Goal: Transaction & Acquisition: Book appointment/travel/reservation

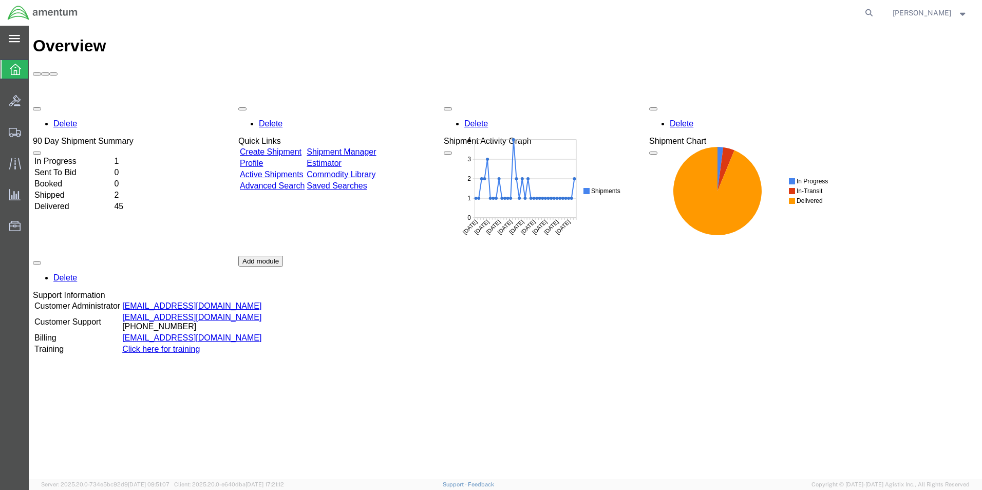
click at [17, 29] on div "main_menu Created with Sketch." at bounding box center [14, 39] width 29 height 26
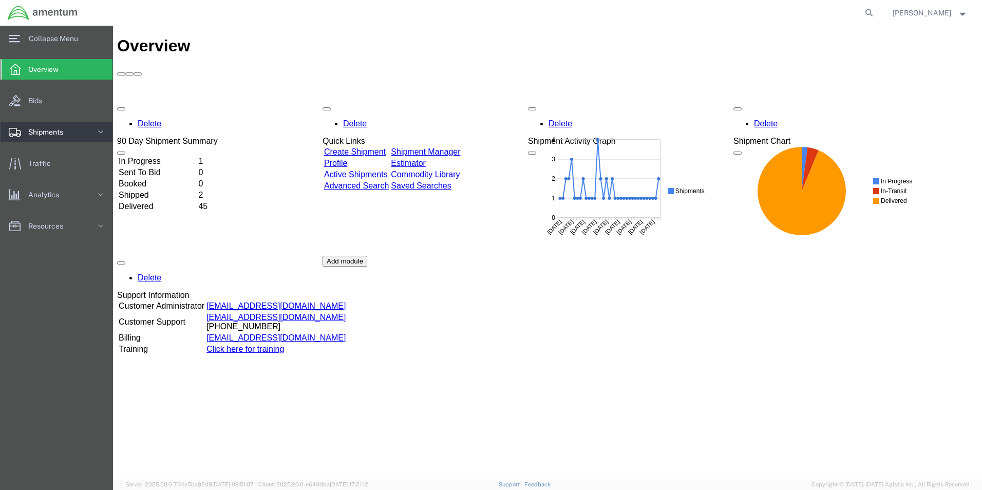
click at [103, 135] on icon at bounding box center [101, 132] width 10 height 10
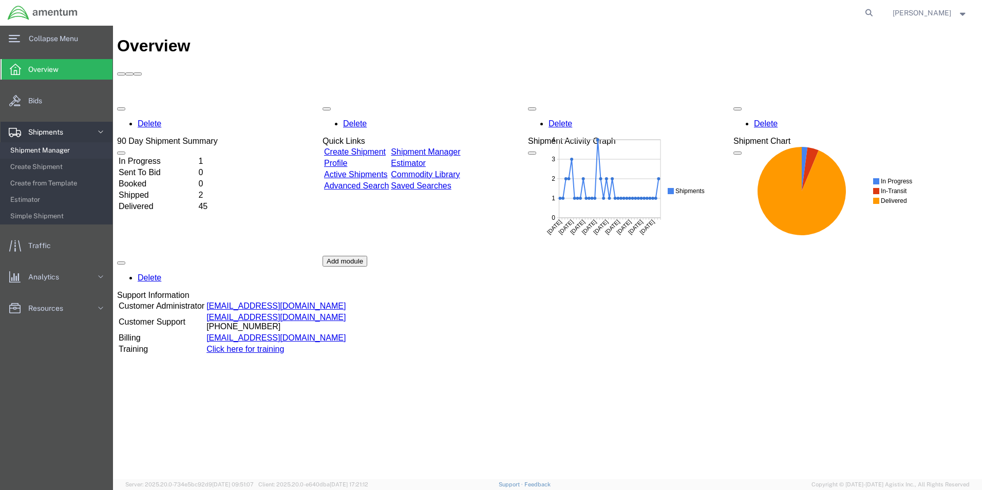
click at [41, 150] on span "Shipment Manager" at bounding box center [57, 150] width 95 height 21
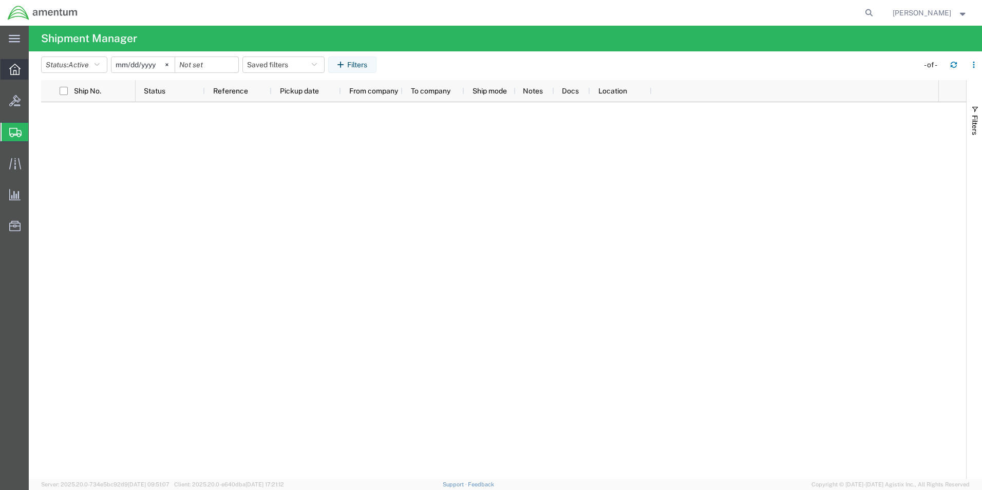
click at [15, 71] on icon at bounding box center [14, 69] width 11 height 11
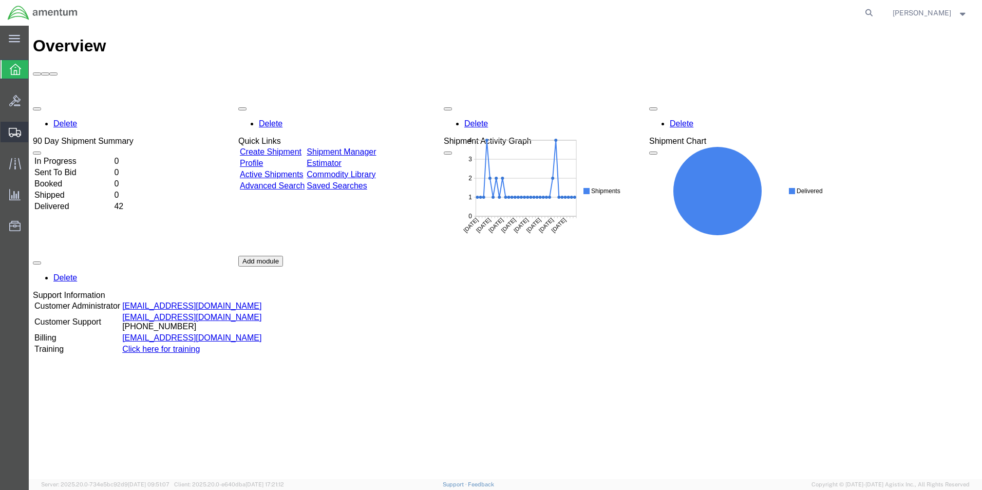
click at [12, 129] on icon at bounding box center [15, 132] width 12 height 9
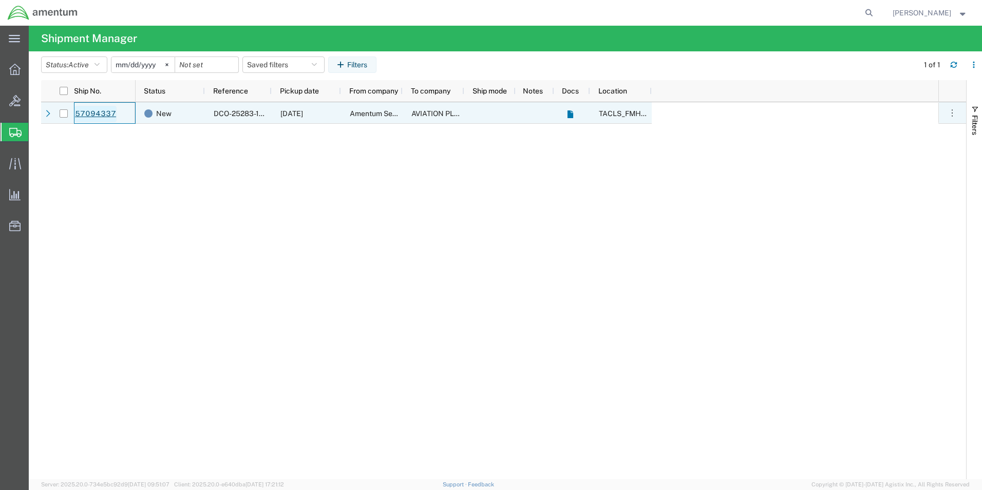
click at [91, 113] on link "57094337" at bounding box center [95, 114] width 42 height 16
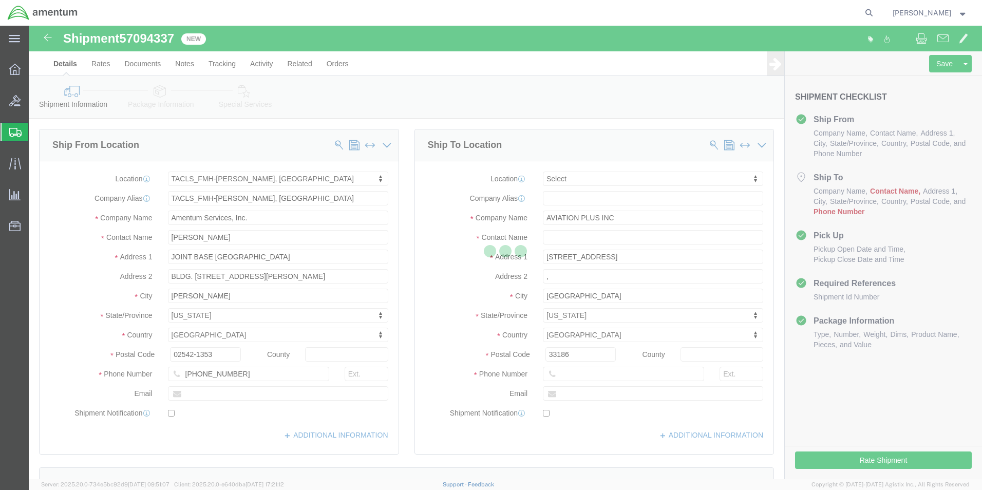
select select "42745"
select select
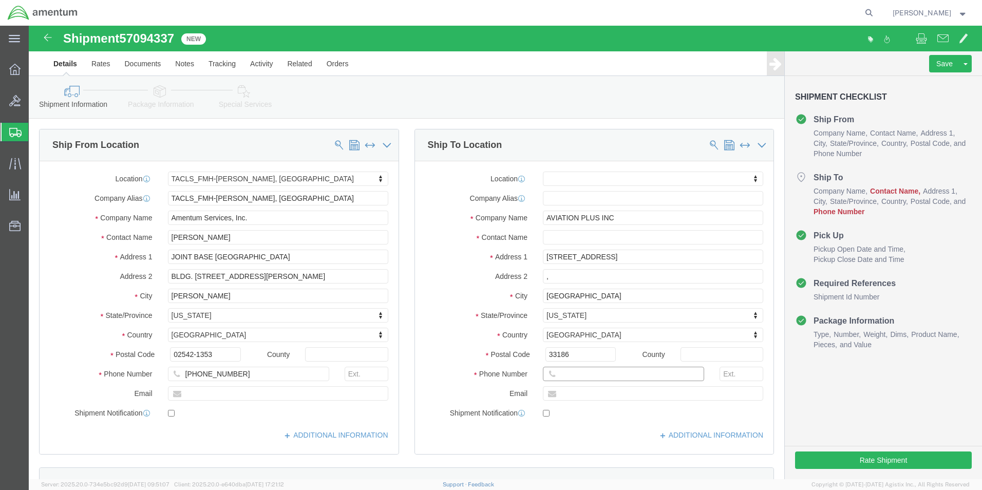
click input "text"
paste input "(305) 256-1626"
type input "(305) 256-1626"
click div "Postal Code 33186"
click input "text"
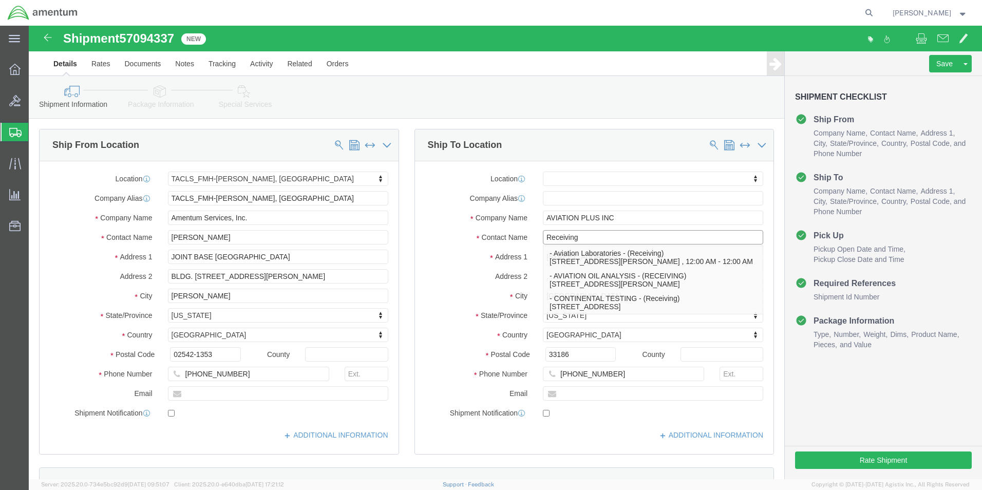
type input "Receiving"
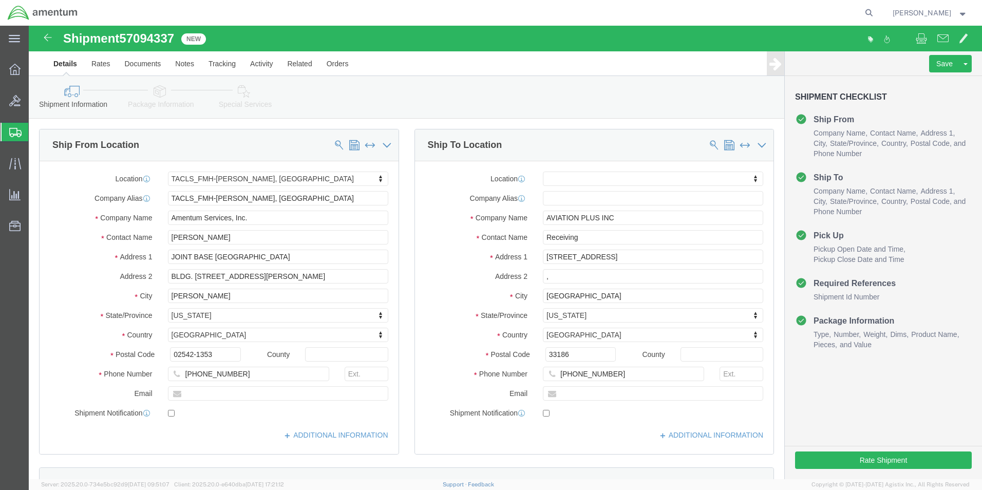
click label "Address 2"
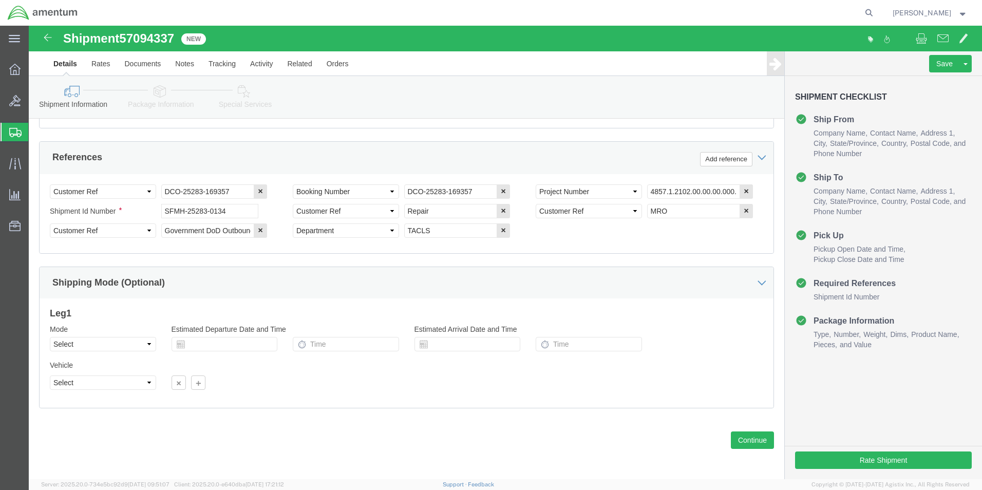
scroll to position [468, 0]
click button "Continue"
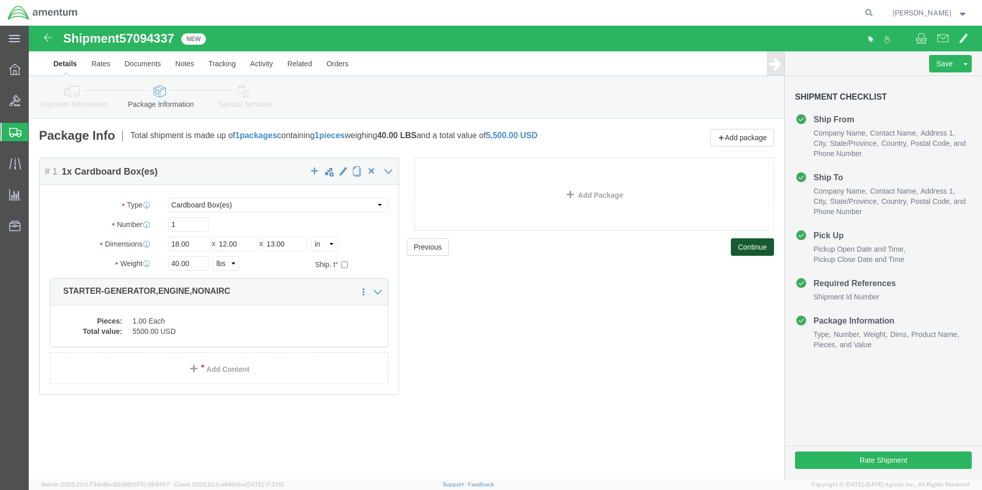
click button "Continue"
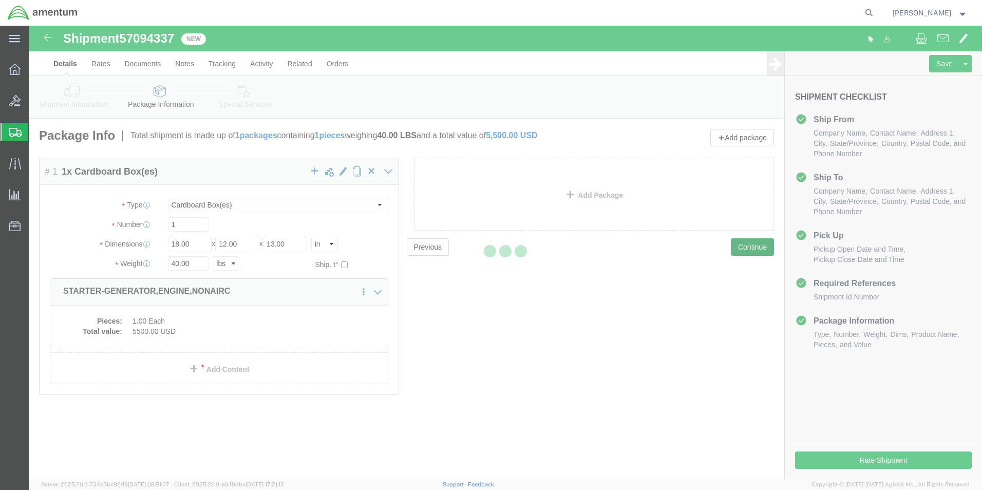
select select
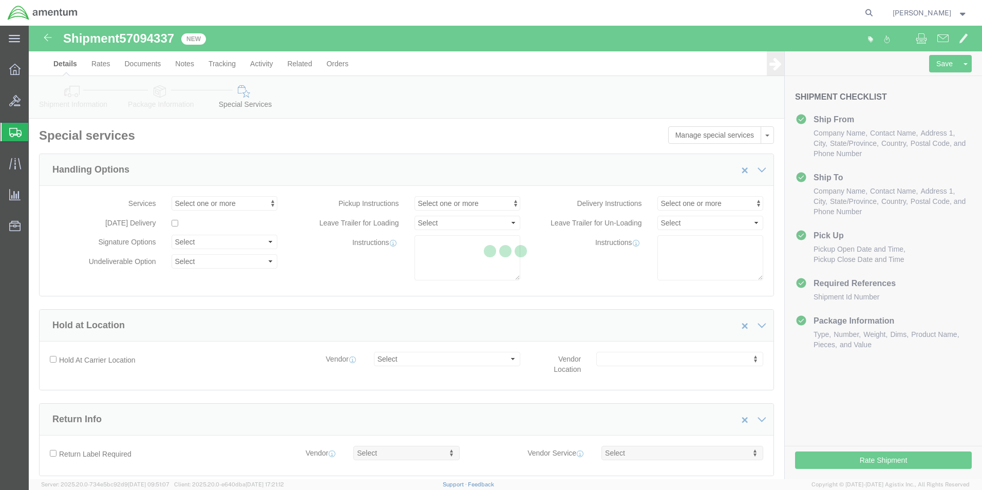
select select "DEPARTMENT"
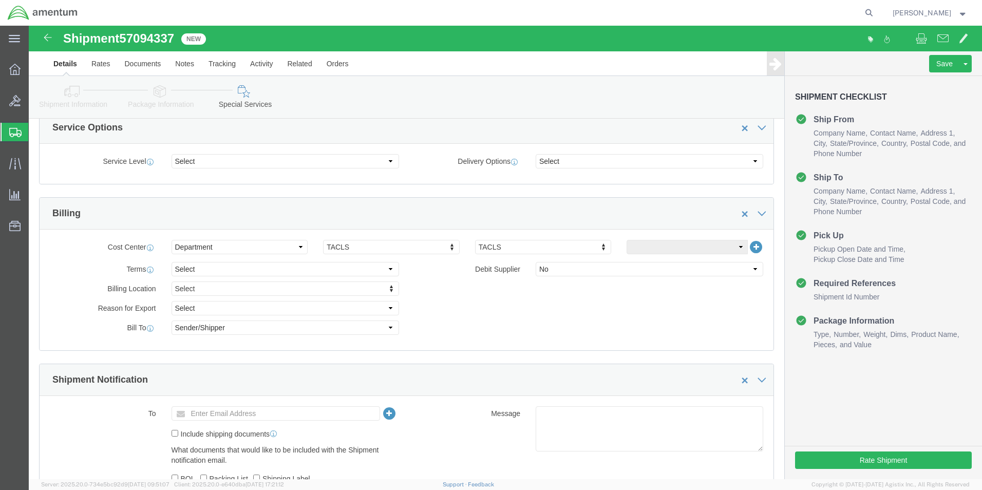
scroll to position [360, 0]
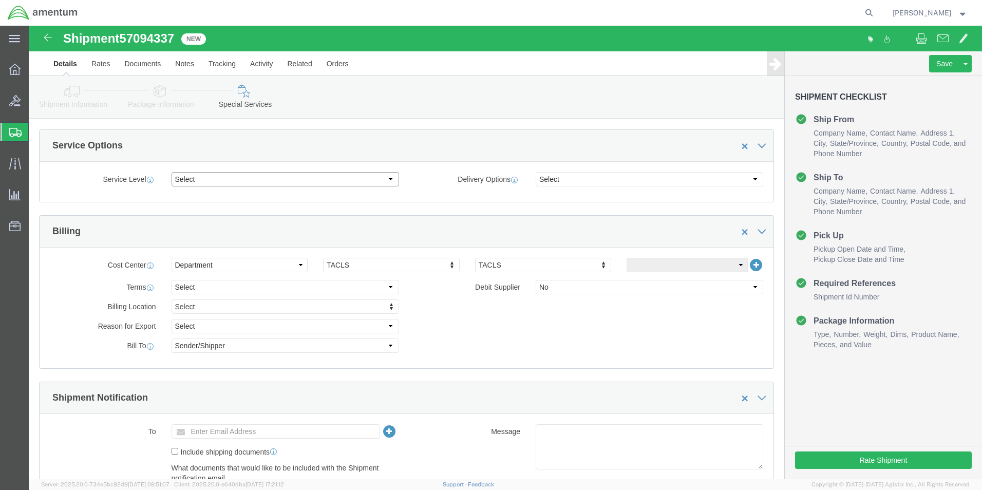
click select "Select 1 Day 2 Day 3-5 Day Economy 5+ Day"
click div "Service Options"
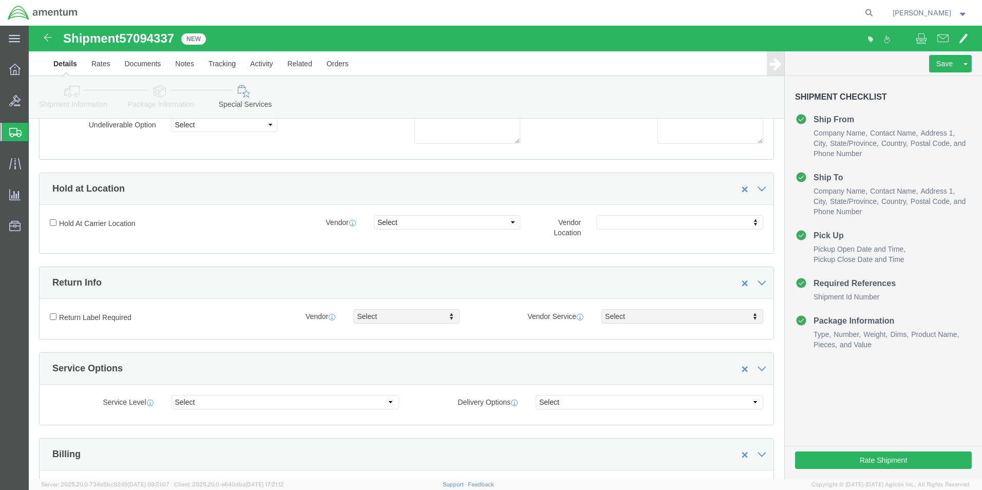
scroll to position [206, 0]
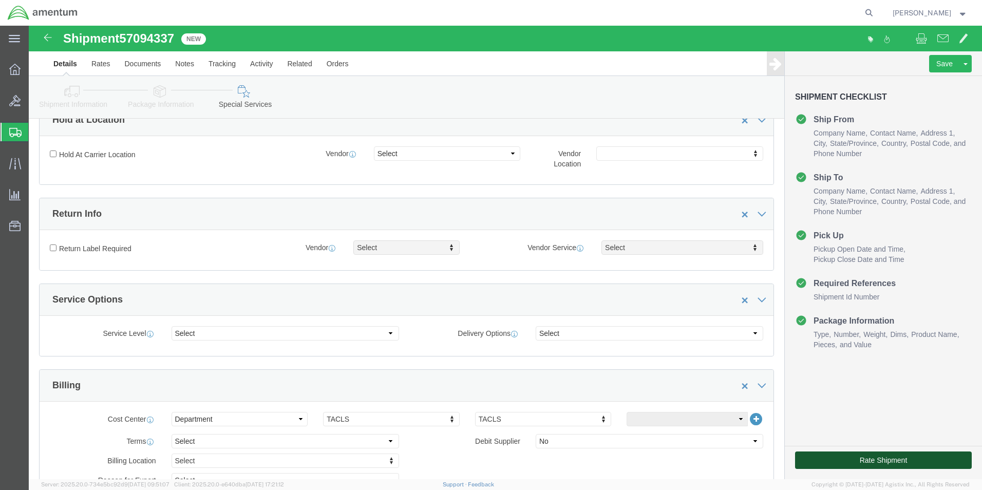
click button "Rate Shipment"
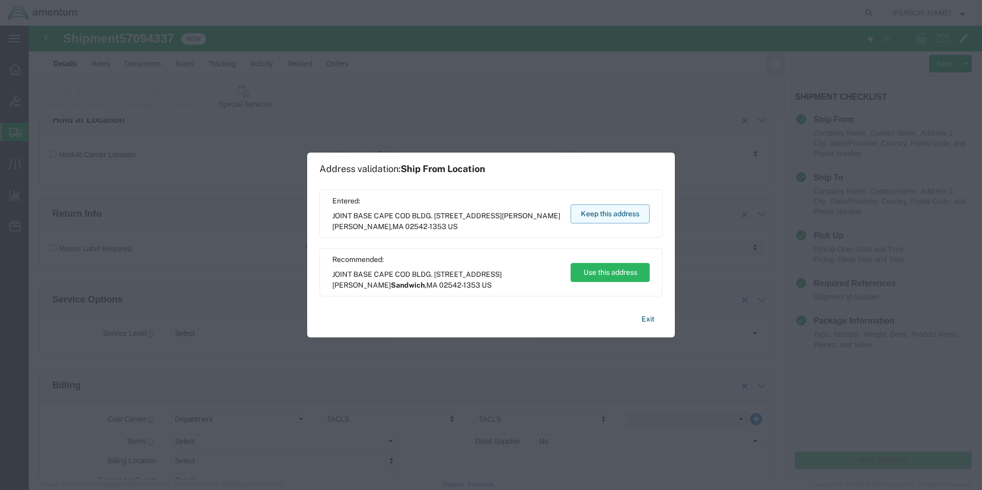
click at [600, 215] on button "Keep this address" at bounding box center [610, 213] width 79 height 19
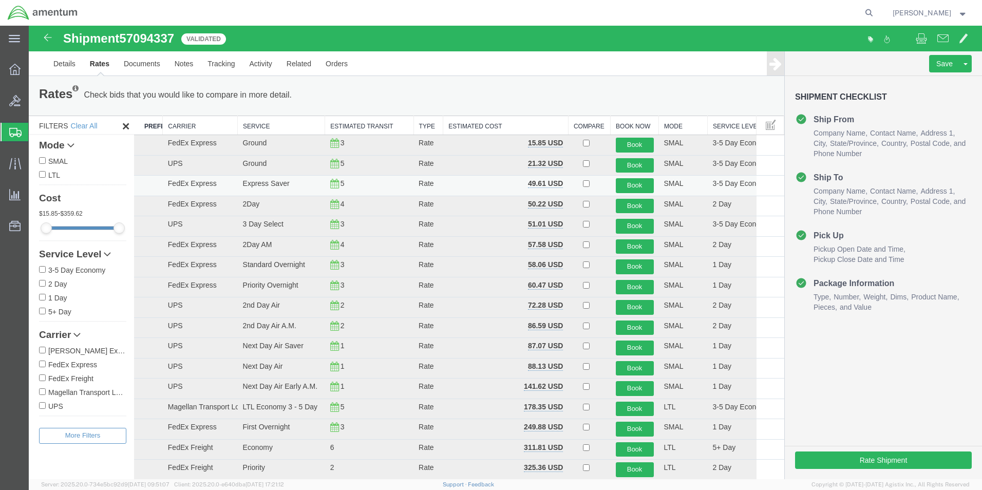
scroll to position [0, 0]
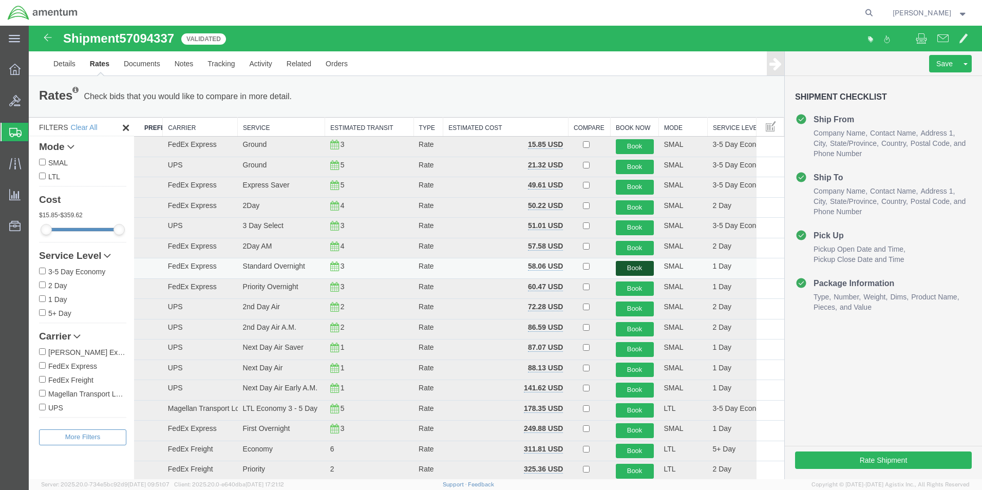
click at [633, 269] on button "Book" at bounding box center [635, 268] width 38 height 15
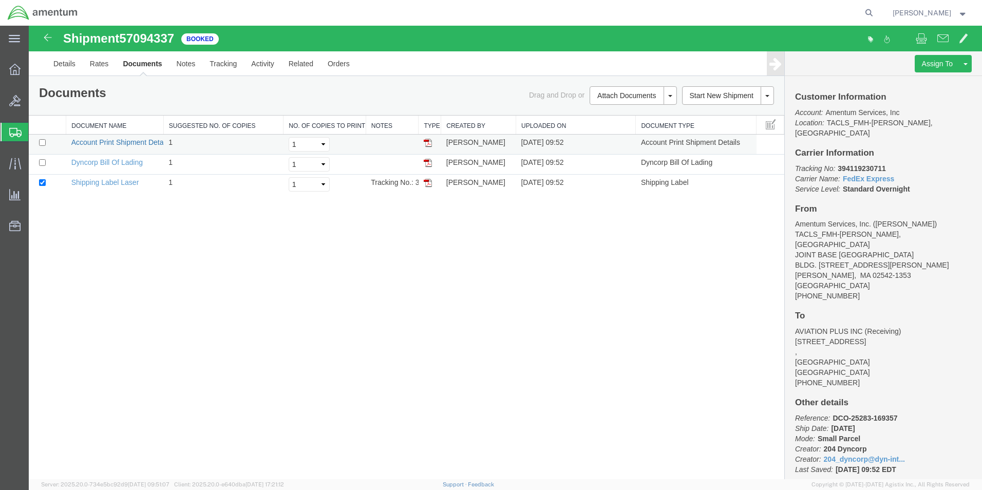
drag, startPoint x: 428, startPoint y: 140, endPoint x: 130, endPoint y: 143, distance: 298.0
click at [428, 140] on img at bounding box center [428, 143] width 8 height 8
click at [426, 182] on img at bounding box center [428, 183] width 8 height 8
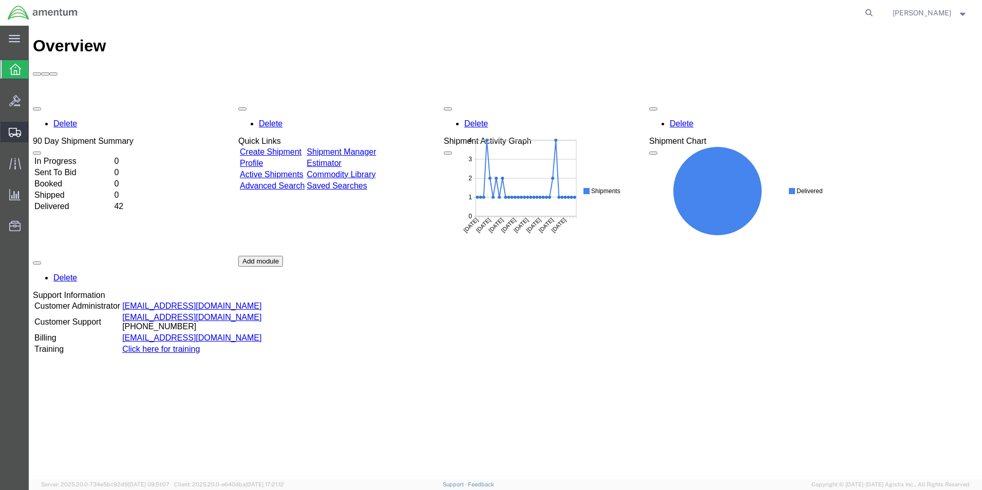
click at [35, 132] on span "Shipments" at bounding box center [31, 132] width 7 height 21
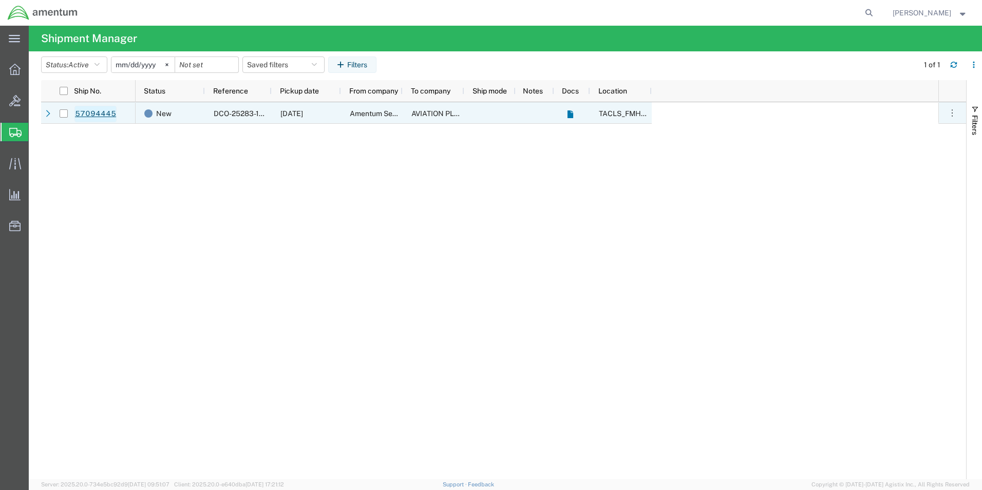
click at [106, 117] on link "57094445" at bounding box center [95, 114] width 42 height 16
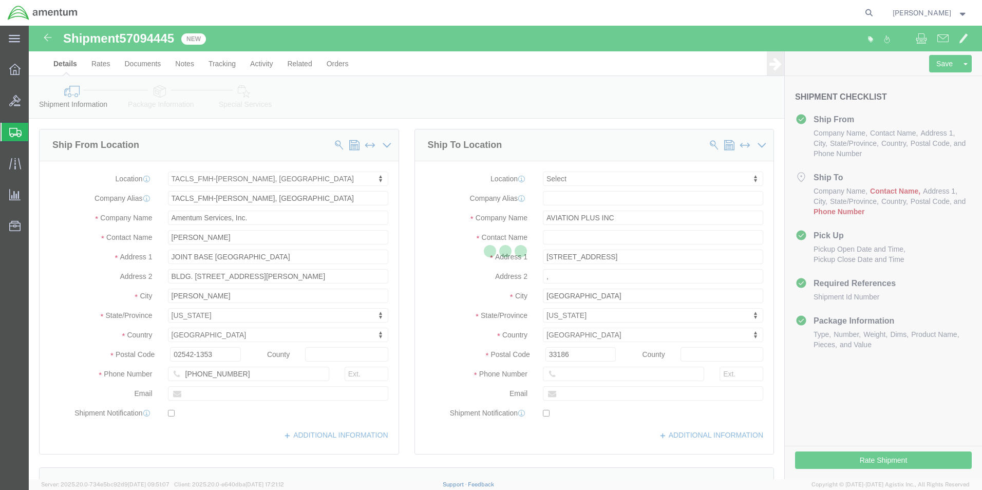
select select "42745"
select select
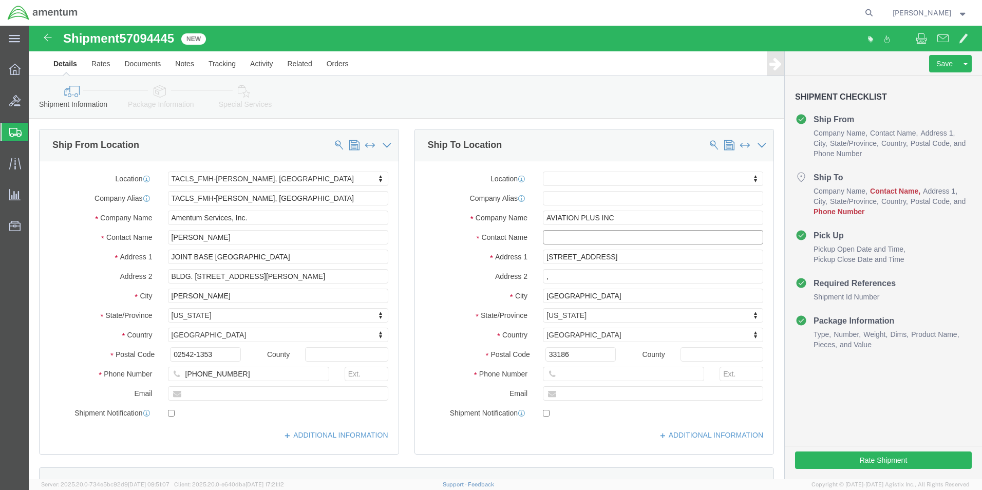
click input "text"
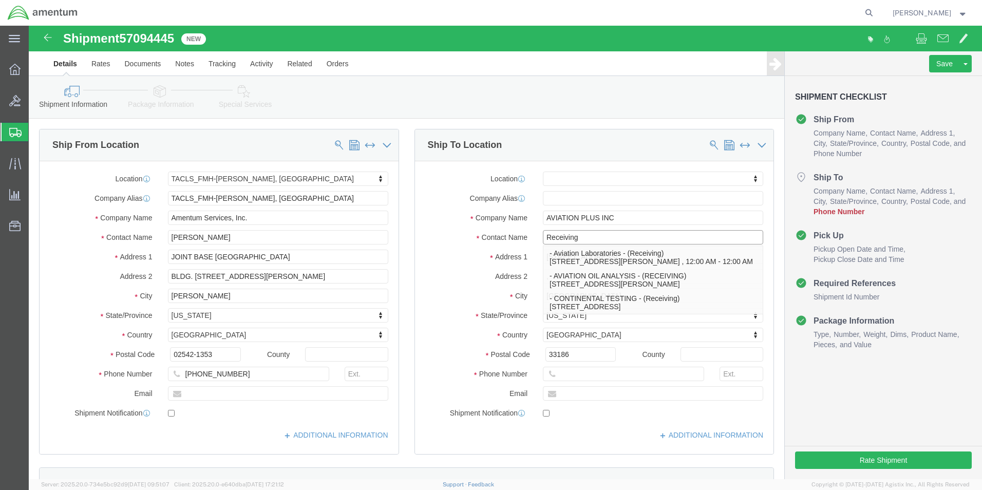
type input "Receiving"
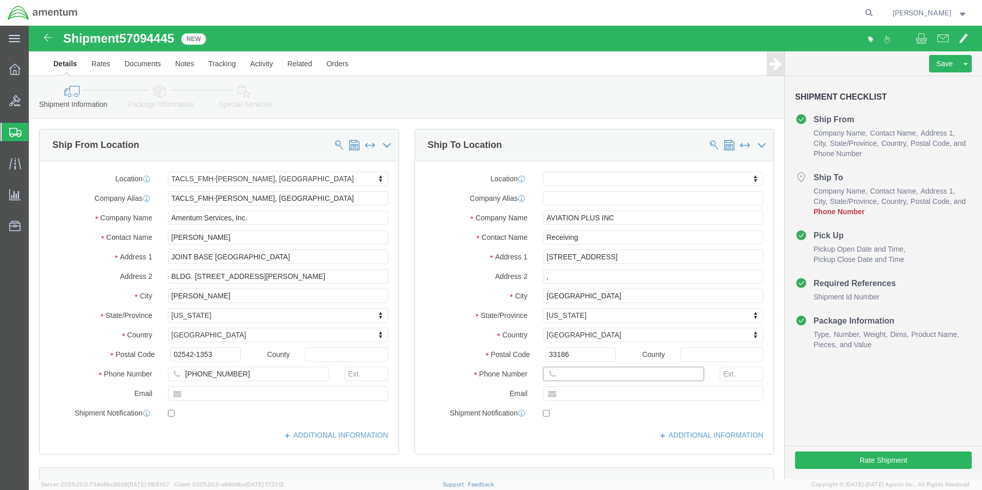
click input "text"
paste input "(305) 256-1626"
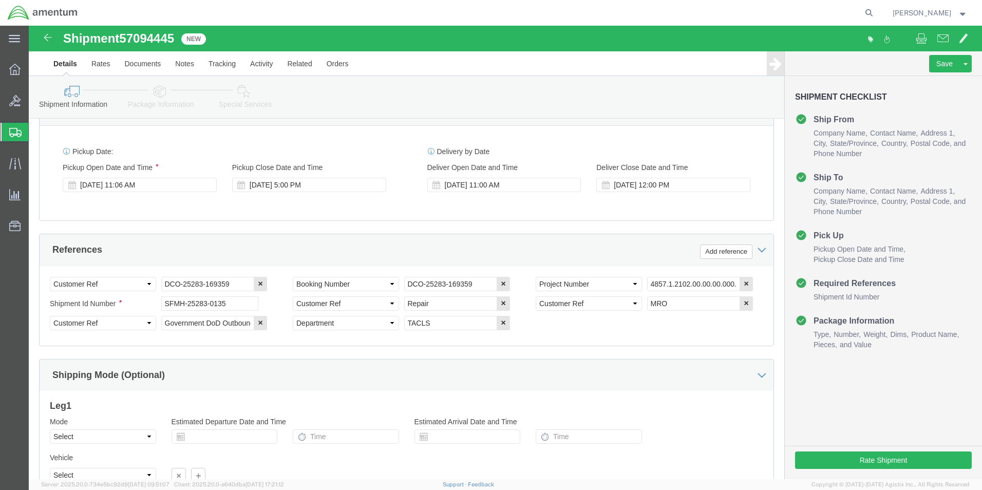
scroll to position [468, 0]
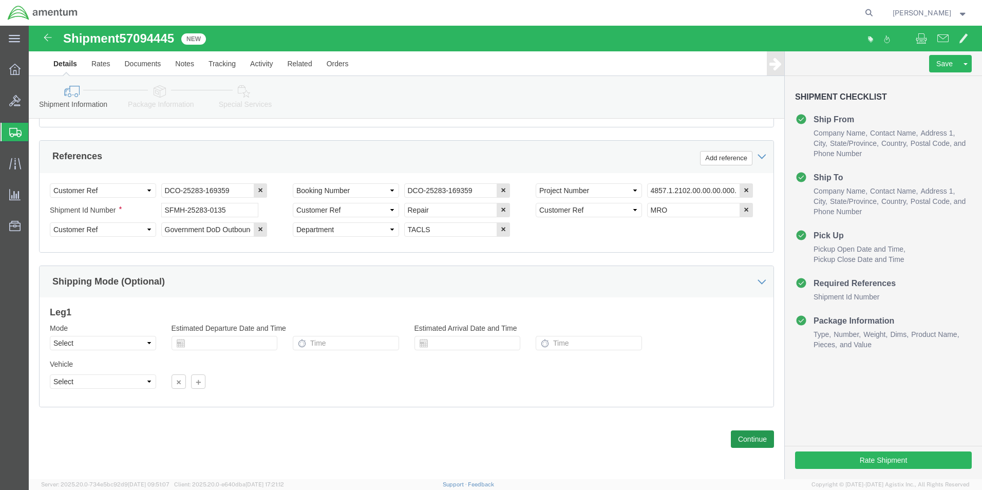
type input "(305) 256-1626"
click button "Continue"
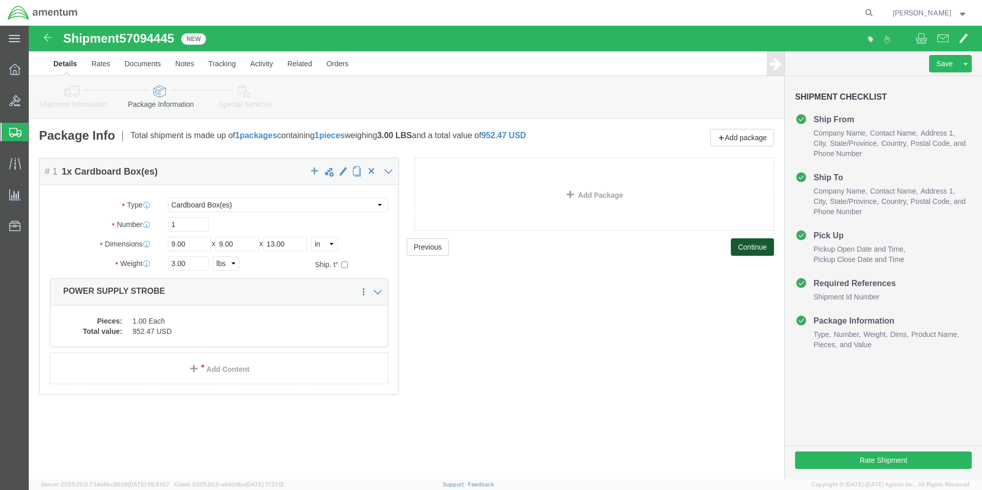
click button "Continue"
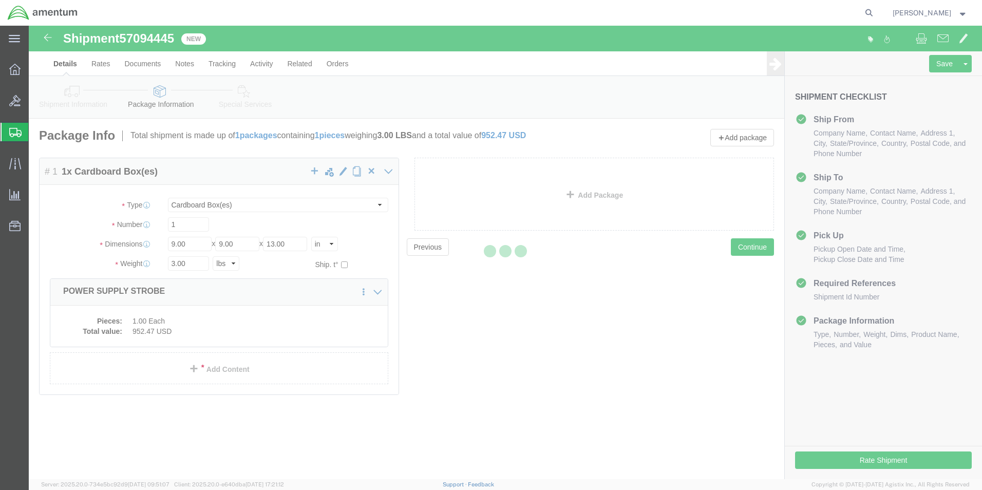
select select
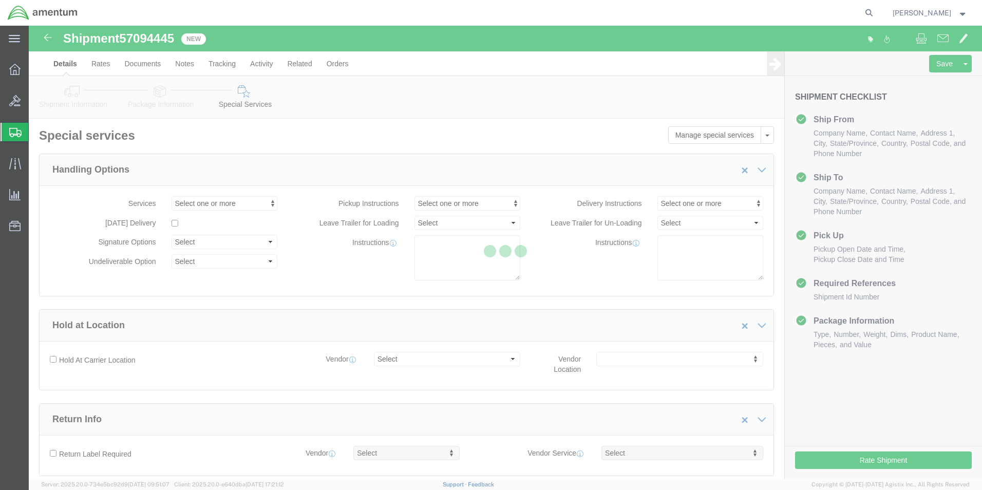
select select "DEPARTMENT"
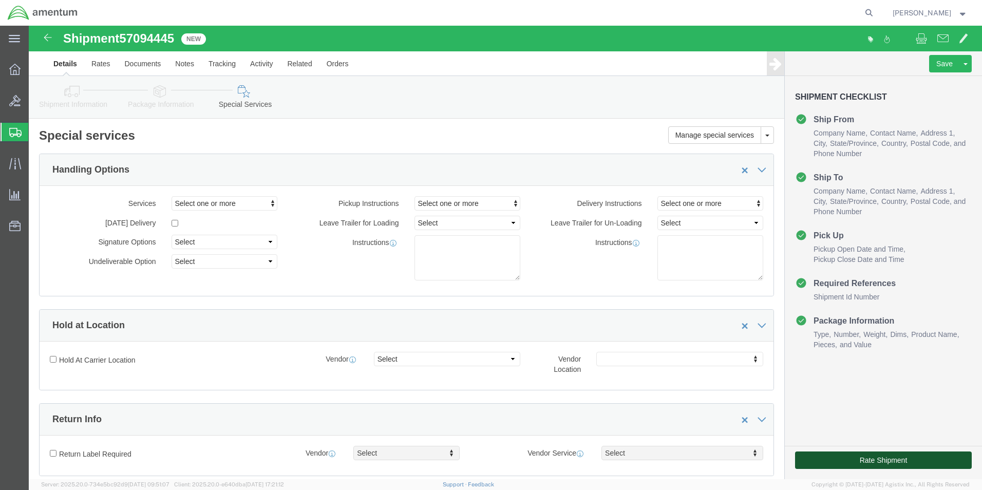
click button "Rate Shipment"
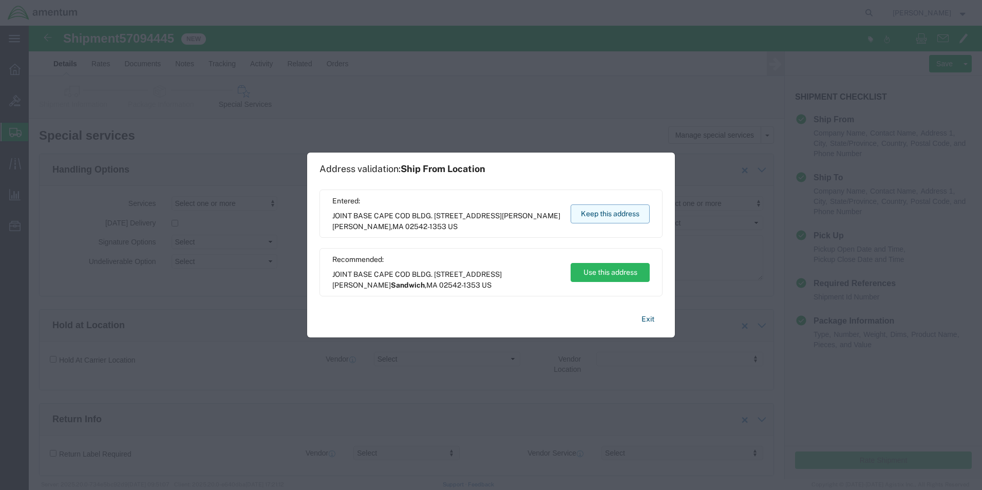
click at [604, 213] on button "Keep this address" at bounding box center [610, 213] width 79 height 19
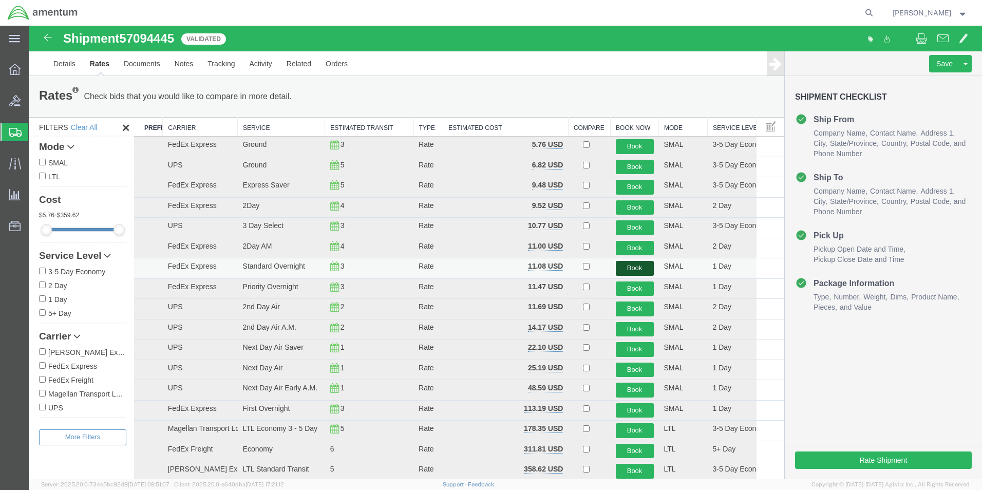
click at [622, 271] on button "Book" at bounding box center [635, 268] width 38 height 15
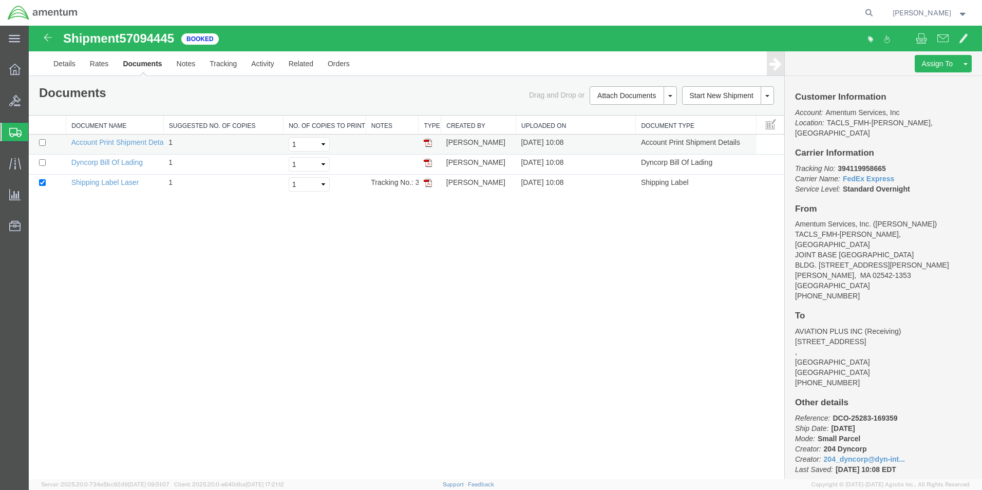
click at [424, 143] on img at bounding box center [428, 143] width 8 height 8
drag, startPoint x: 429, startPoint y: 182, endPoint x: 444, endPoint y: 185, distance: 15.1
click at [429, 182] on img at bounding box center [428, 183] width 8 height 8
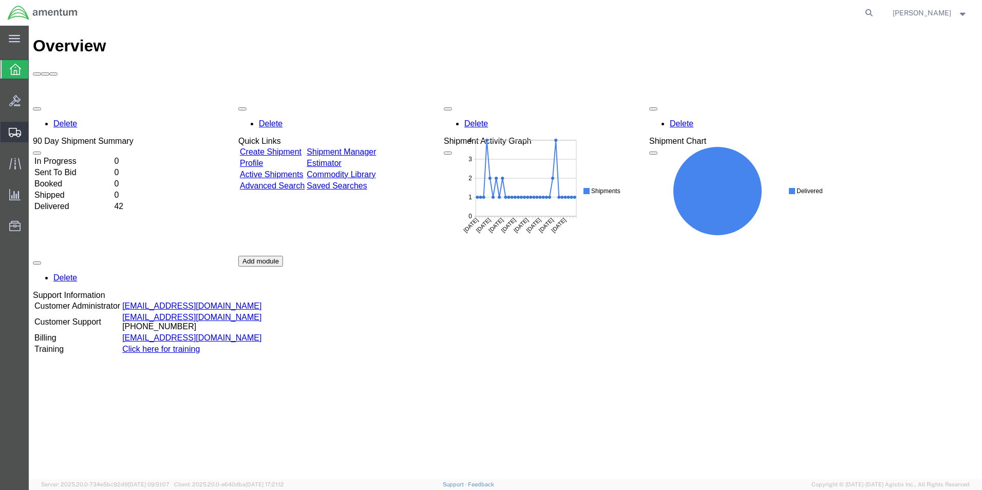
click at [35, 135] on span "Shipments" at bounding box center [31, 132] width 7 height 21
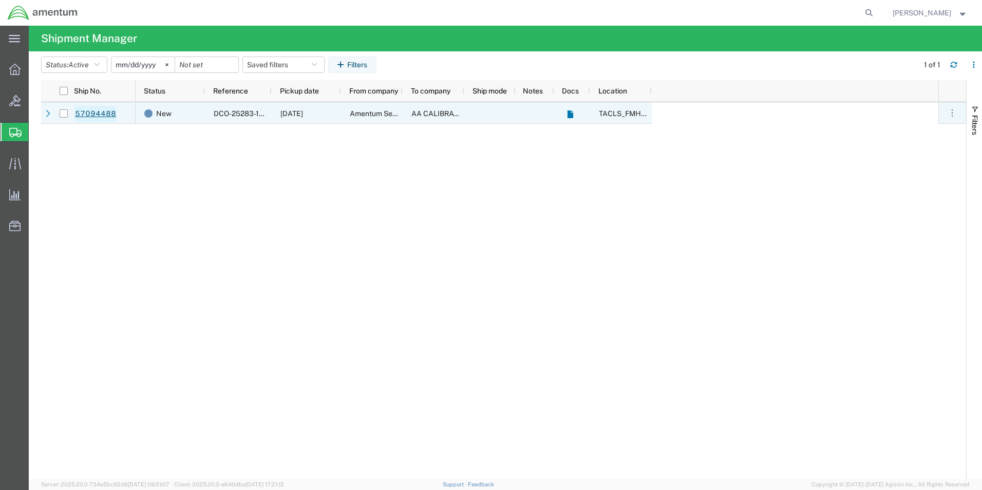
click at [97, 109] on link "57094488" at bounding box center [95, 114] width 42 height 16
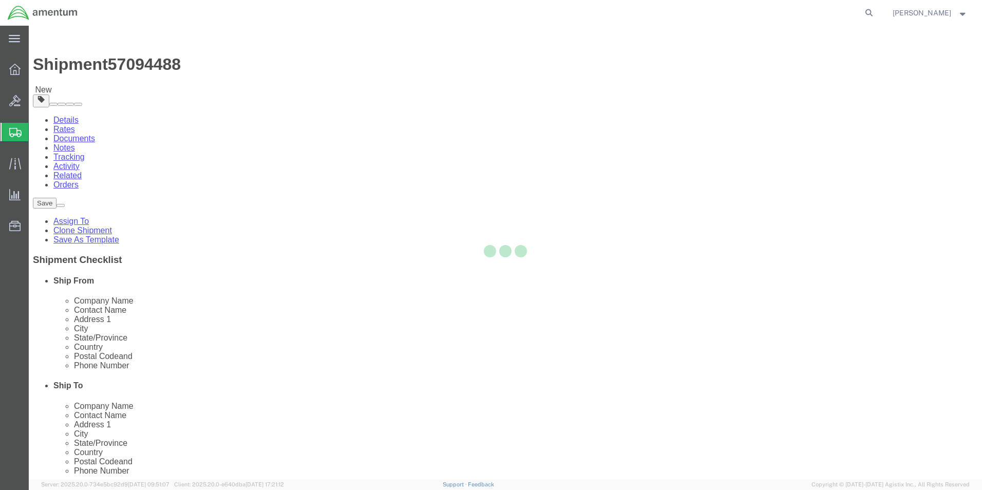
select select "42745"
select select
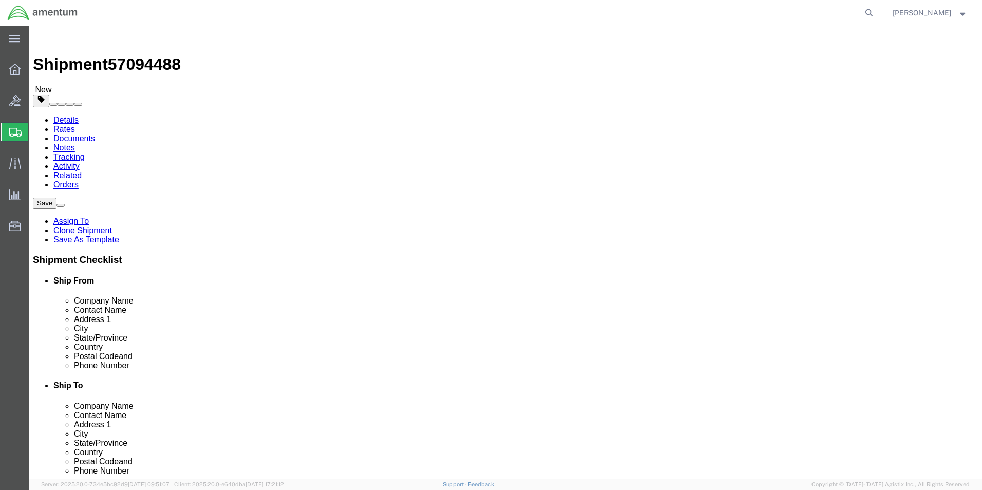
scroll to position [103, 0]
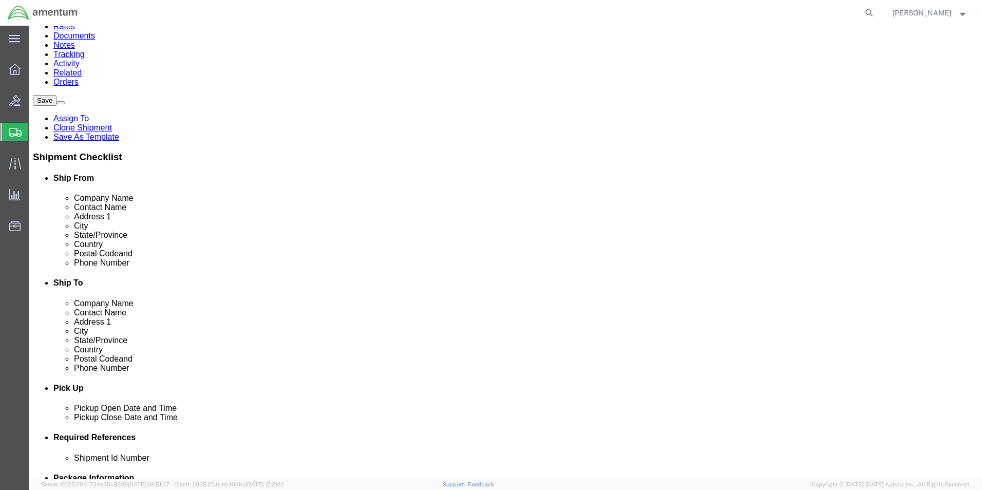
click button "Rate Shipment"
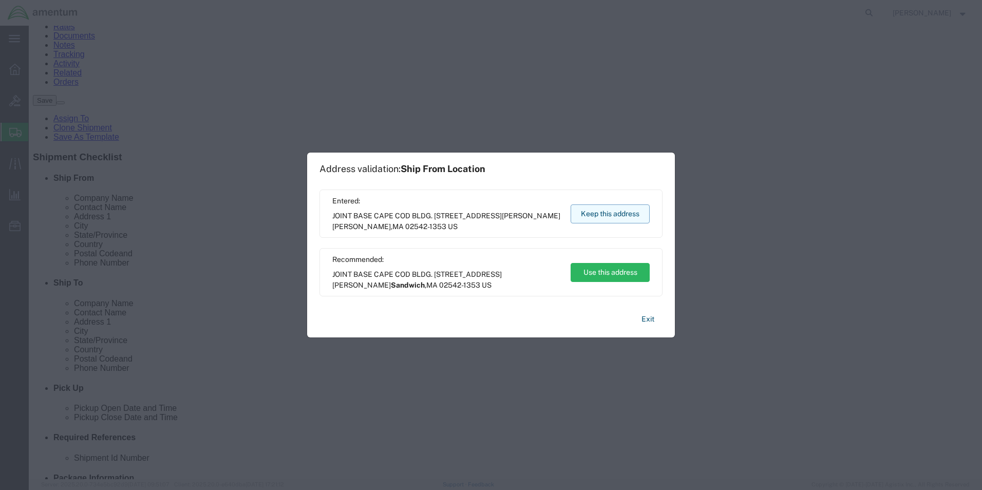
click at [599, 213] on button "Keep this address" at bounding box center [610, 213] width 79 height 19
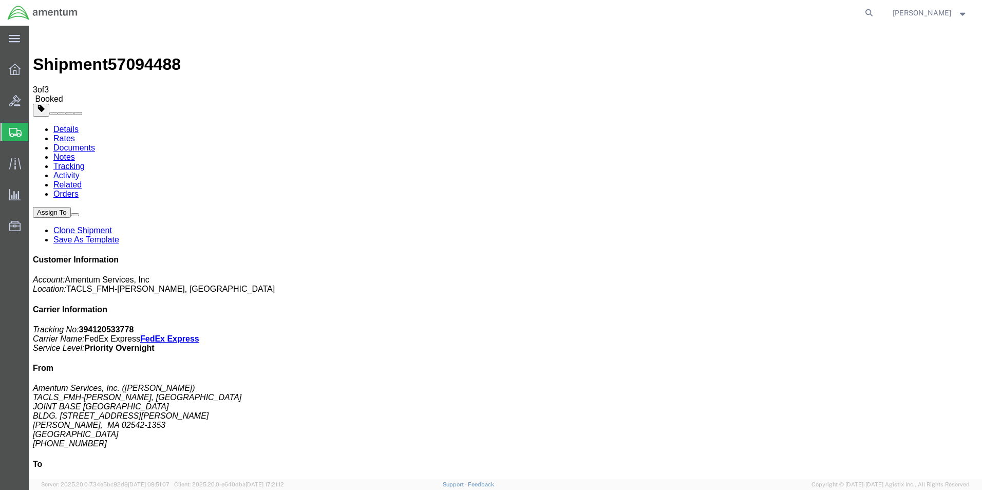
drag, startPoint x: 428, startPoint y: 186, endPoint x: 432, endPoint y: 181, distance: 6.2
